Goal: Check status: Check status

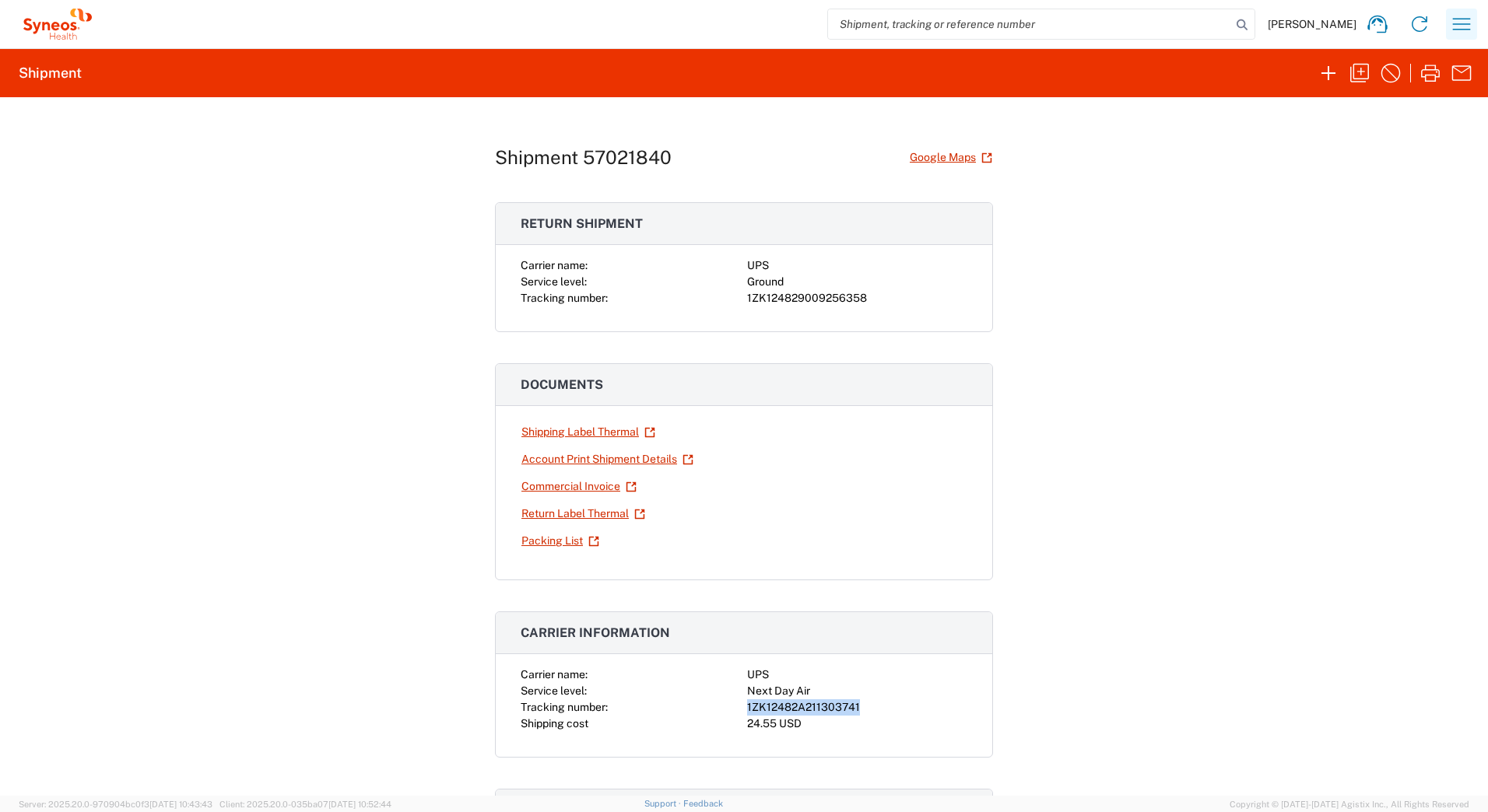
click at [1463, 21] on icon "button" at bounding box center [1461, 24] width 24 height 24
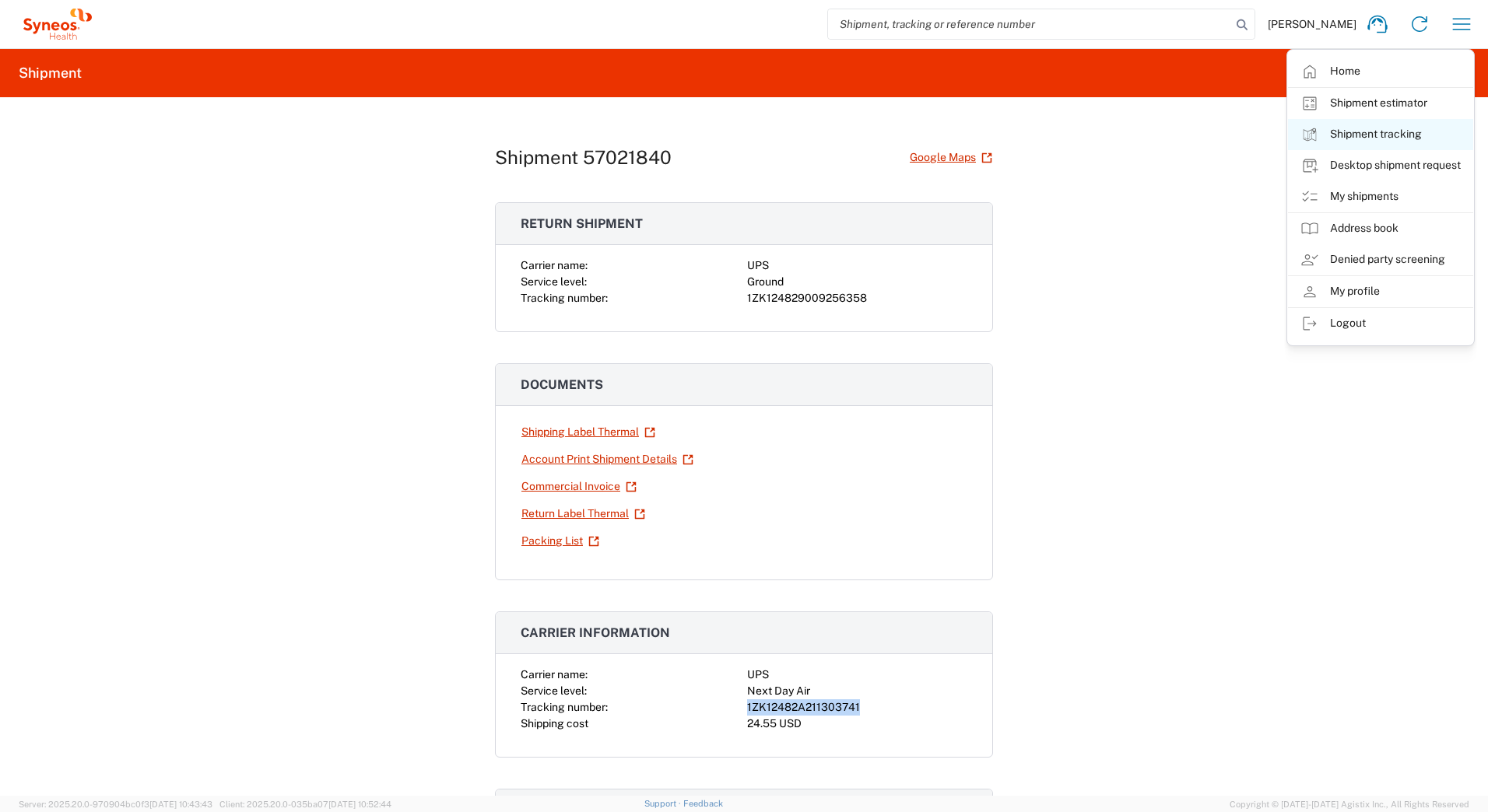
click at [1361, 129] on link "Shipment tracking" at bounding box center [1380, 135] width 185 height 31
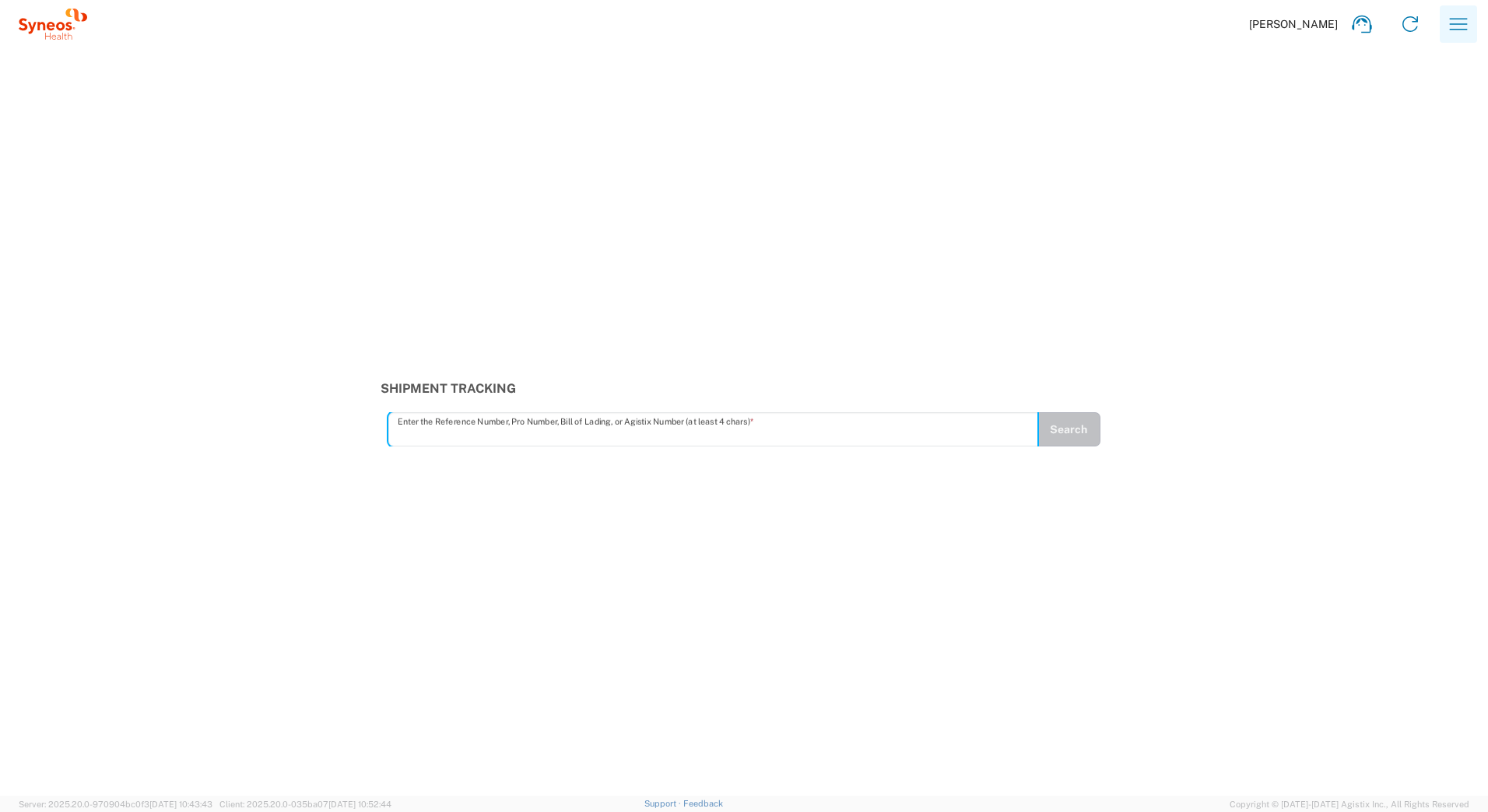
click at [1447, 19] on icon "button" at bounding box center [1458, 24] width 24 height 24
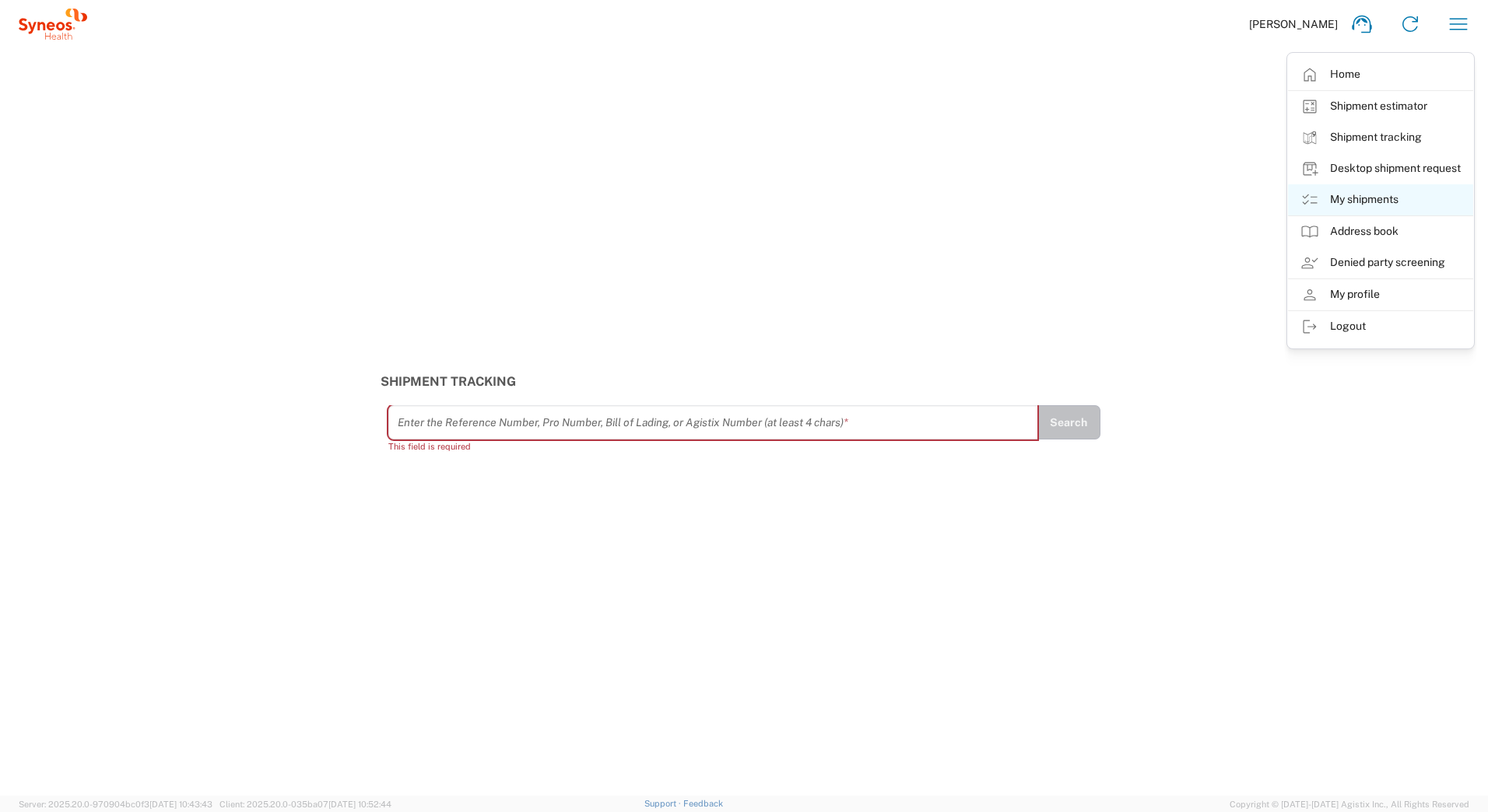
click at [1384, 195] on link "My shipments" at bounding box center [1380, 200] width 185 height 31
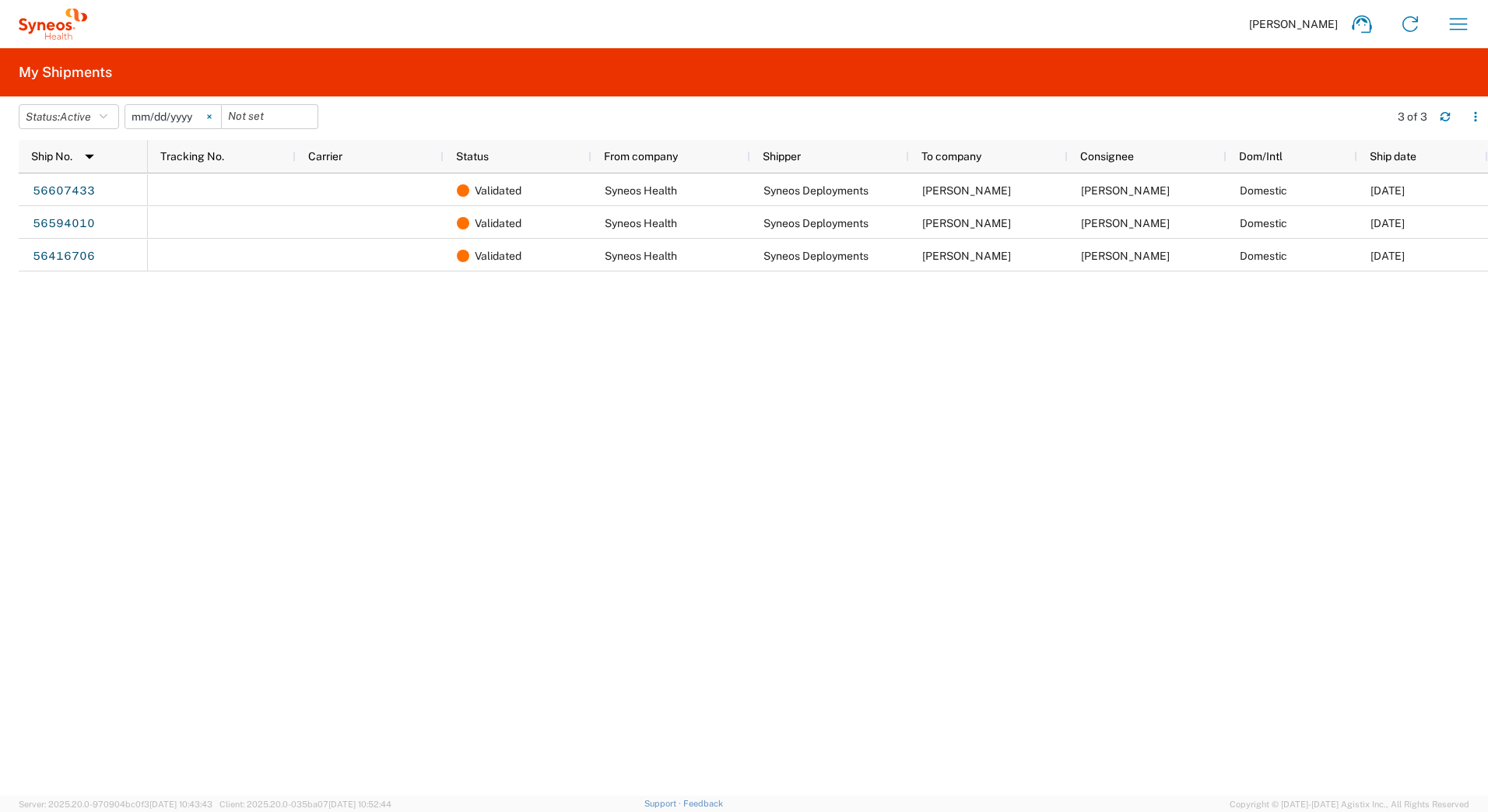
click at [211, 115] on icon at bounding box center [209, 117] width 3 height 3
click at [108, 116] on icon "button" at bounding box center [103, 116] width 8 height 10
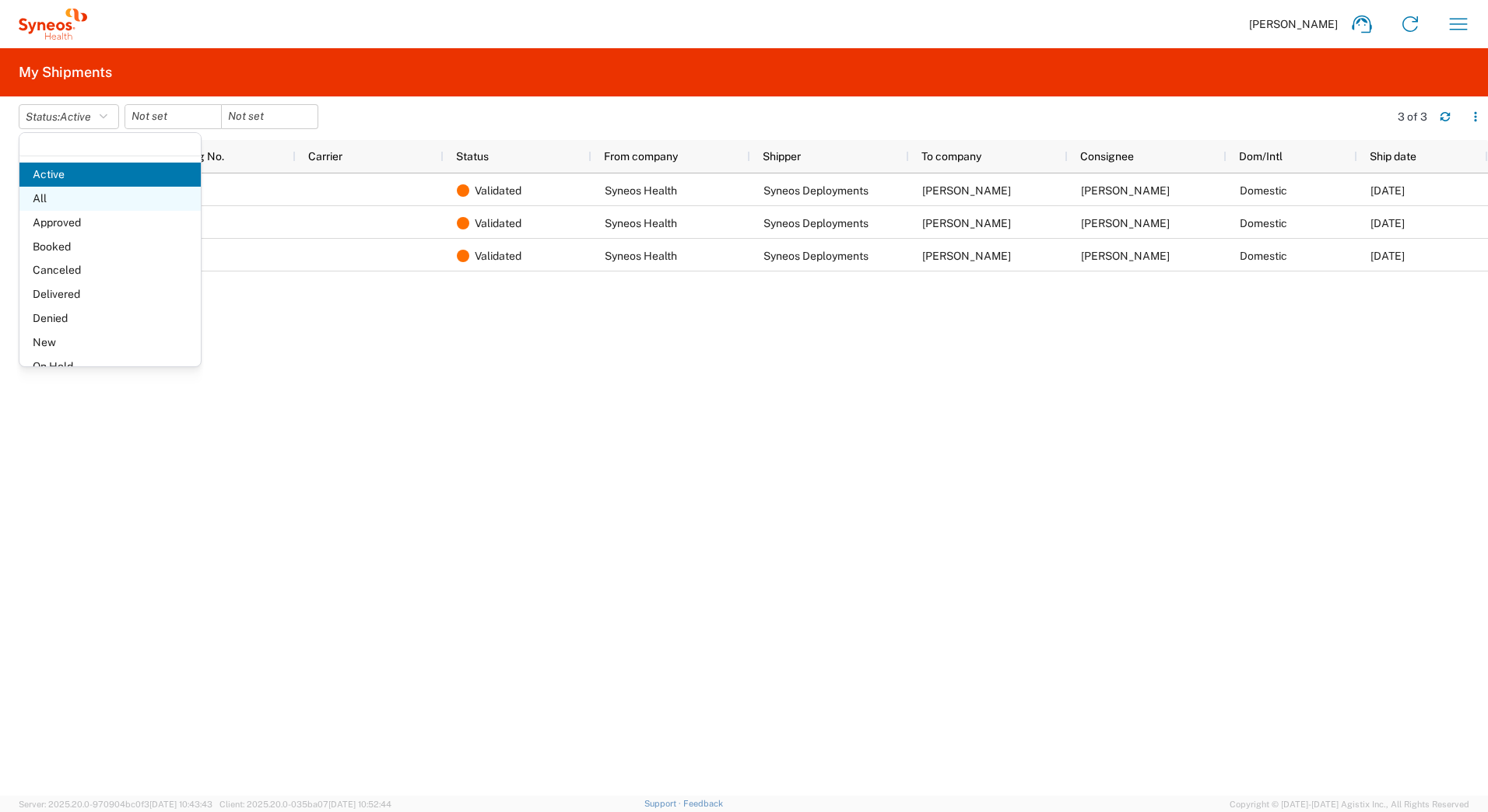
click at [63, 202] on span "All" at bounding box center [109, 199] width 181 height 24
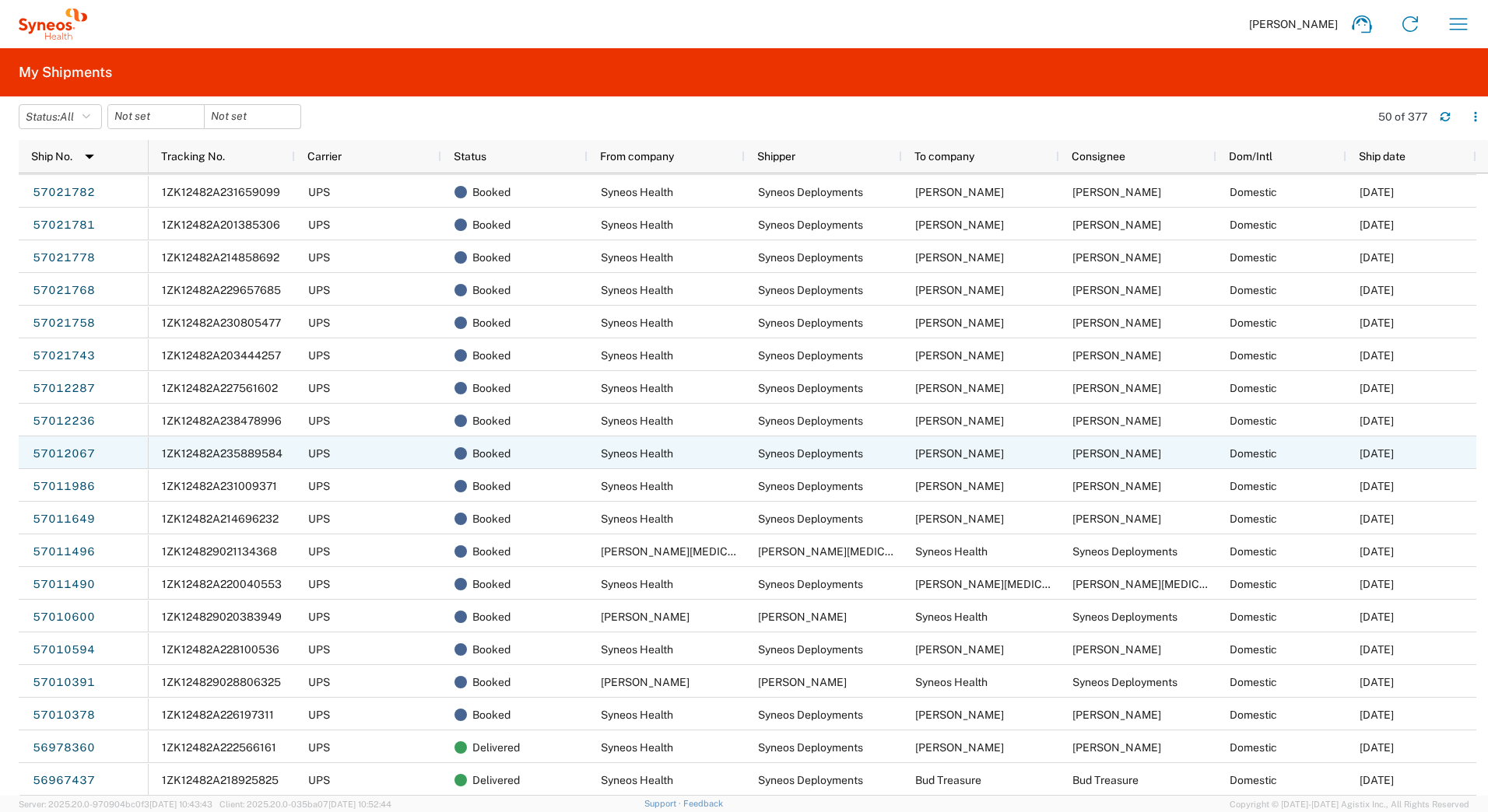
scroll to position [233, 0]
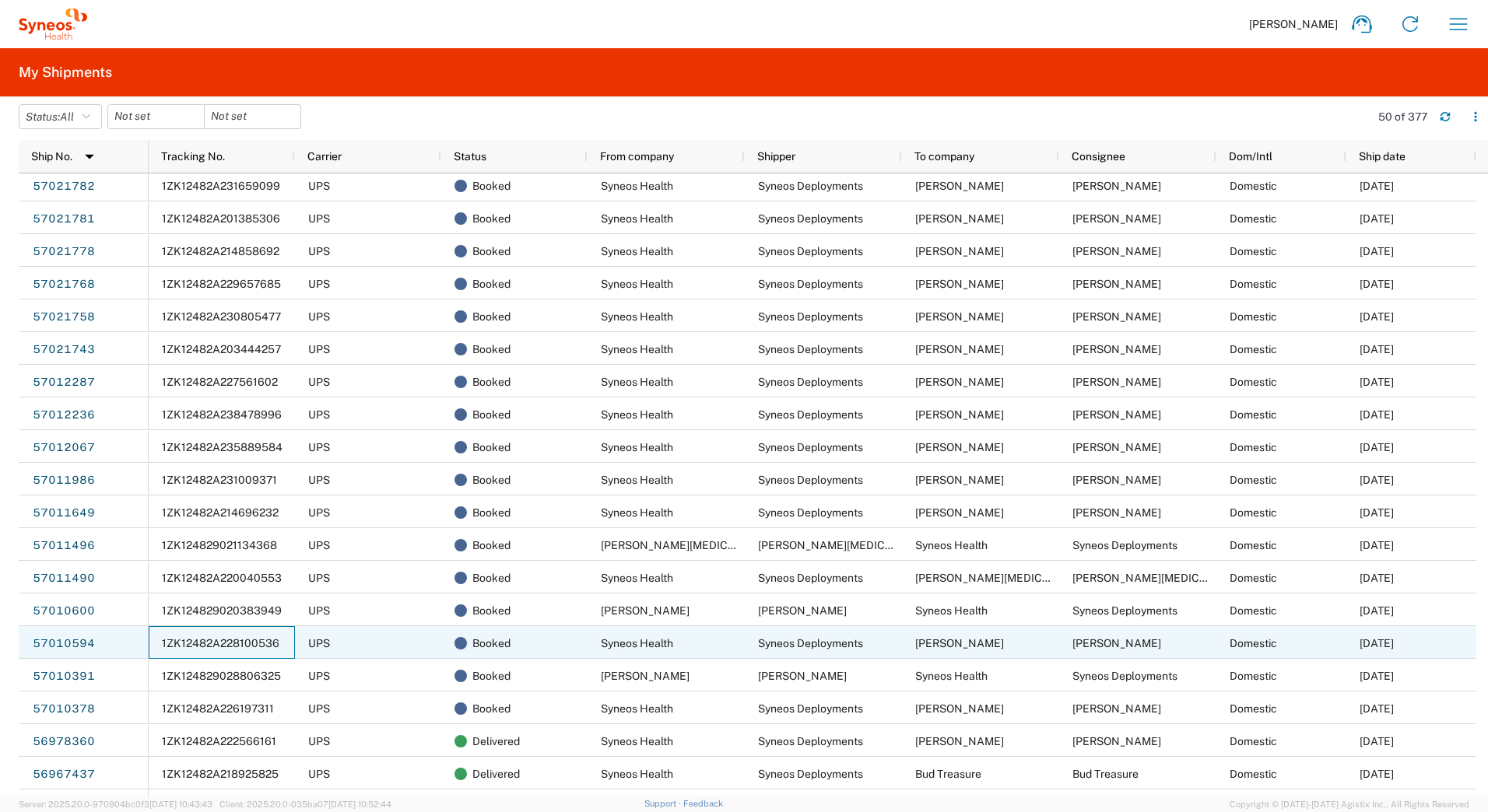
click at [224, 641] on span "1ZK12482A228100536" at bounding box center [220, 643] width 117 height 12
drag, startPoint x: 224, startPoint y: 641, endPoint x: 209, endPoint y: 644, distance: 15.3
click at [208, 644] on span "1ZK12482A228100536" at bounding box center [220, 643] width 117 height 12
